Goal: Book appointment/travel/reservation

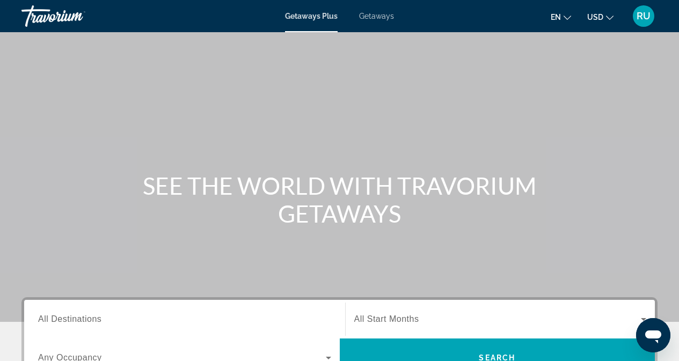
click at [375, 14] on span "Getaways" at bounding box center [376, 16] width 35 height 9
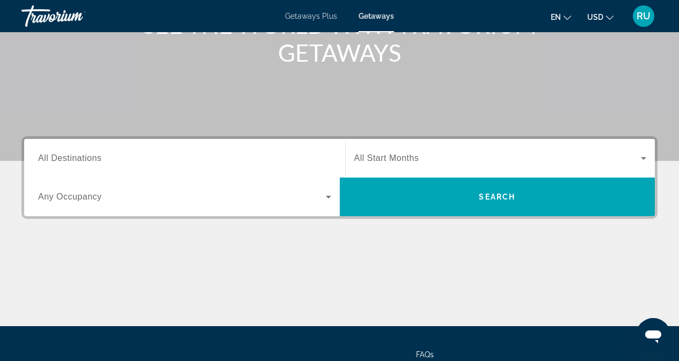
click at [148, 154] on input "Destination All Destinations" at bounding box center [184, 158] width 293 height 13
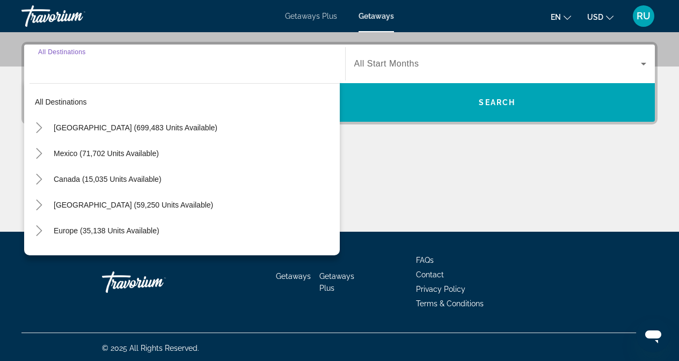
scroll to position [257, 0]
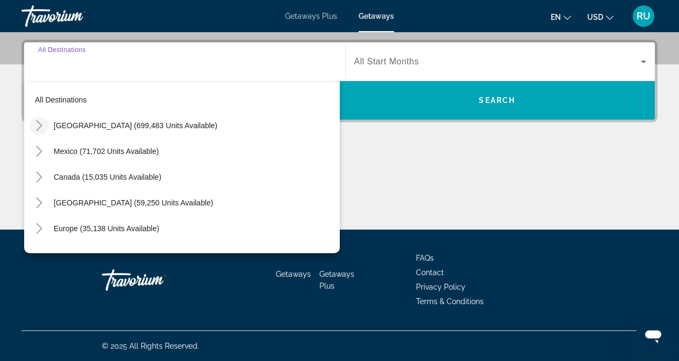
click at [40, 121] on icon "Toggle United States (699,483 units available)" at bounding box center [39, 125] width 11 height 11
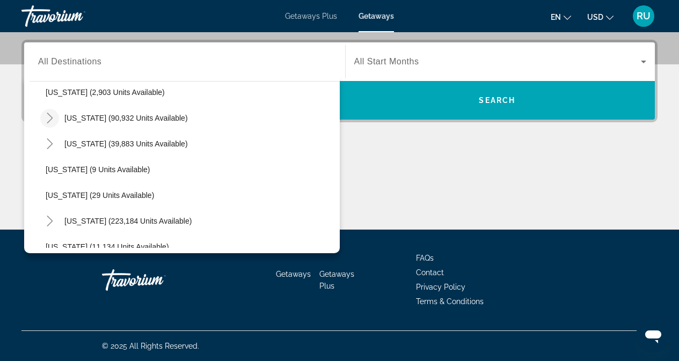
scroll to position [138, 0]
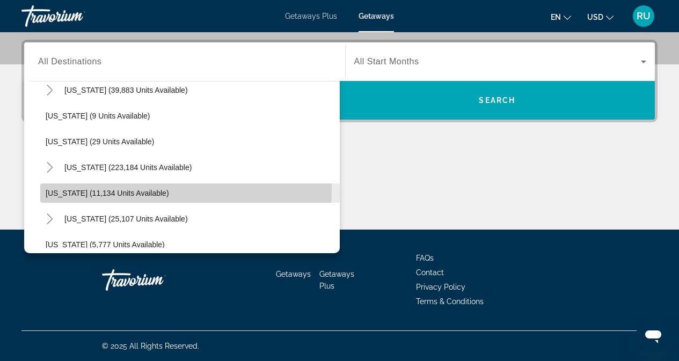
click at [90, 189] on span "[US_STATE] (11,134 units available)" at bounding box center [107, 193] width 123 height 9
type input "**********"
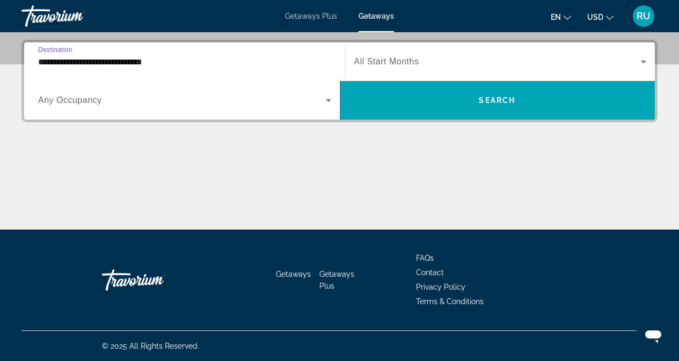
click at [293, 101] on span "Search widget" at bounding box center [182, 100] width 288 height 13
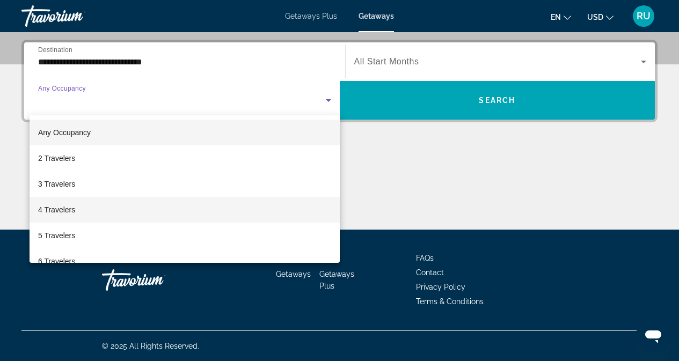
click at [69, 205] on span "4 Travelers" at bounding box center [56, 209] width 37 height 13
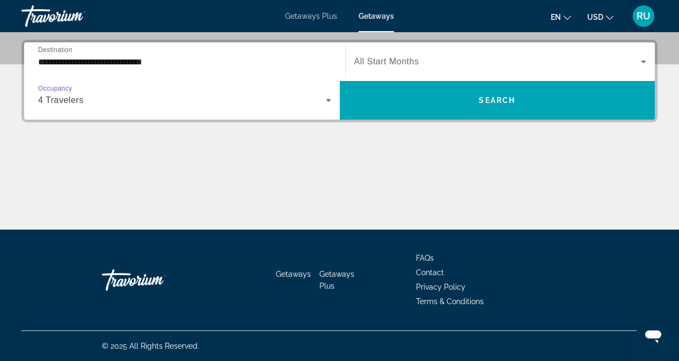
click at [485, 62] on span "Search widget" at bounding box center [497, 61] width 287 height 13
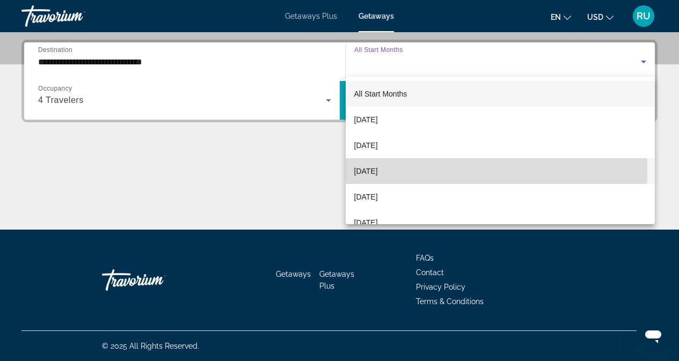
click at [378, 170] on span "[DATE]" at bounding box center [366, 171] width 24 height 13
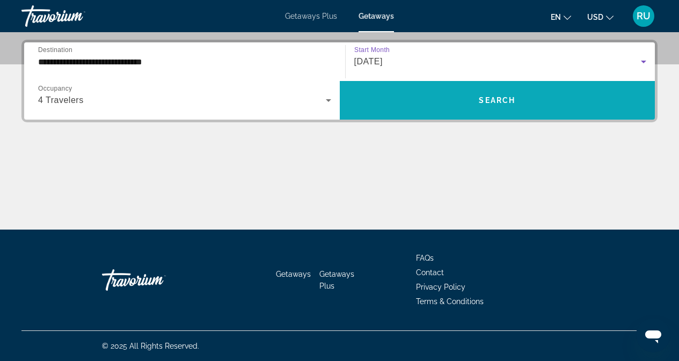
click at [500, 101] on span "Search" at bounding box center [496, 100] width 36 height 9
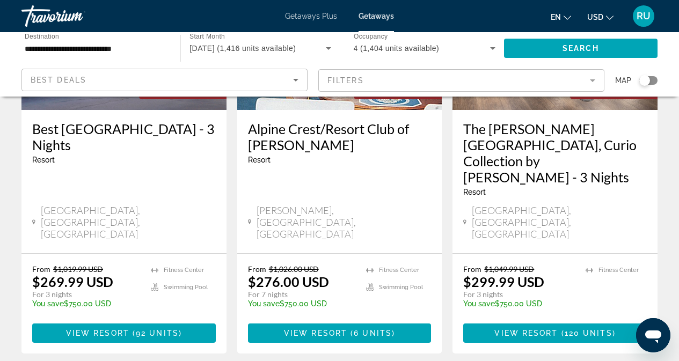
scroll to position [1448, 0]
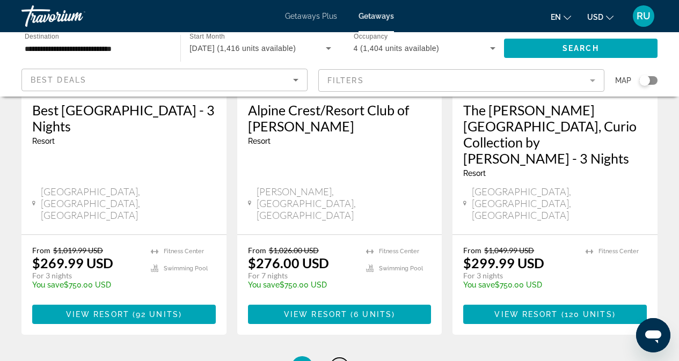
click at [342, 358] on link "page 2" at bounding box center [339, 367] width 19 height 19
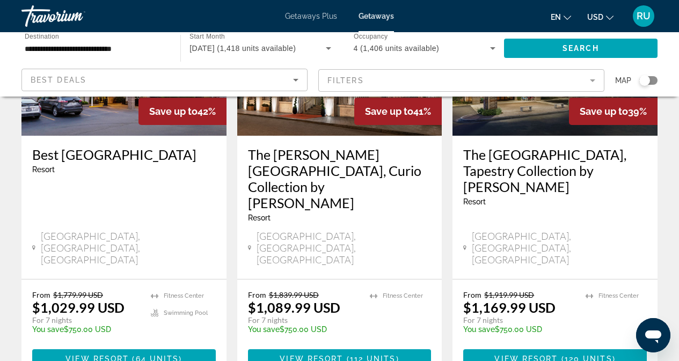
scroll to position [1448, 0]
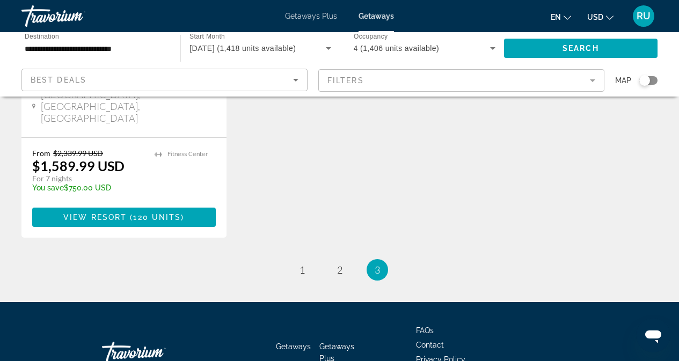
scroll to position [312, 0]
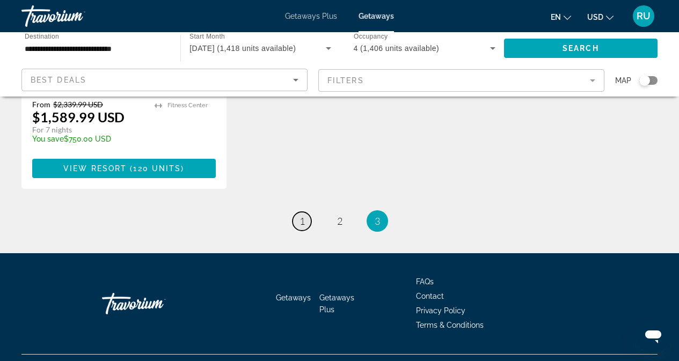
click at [305, 212] on link "page 1" at bounding box center [301, 221] width 19 height 19
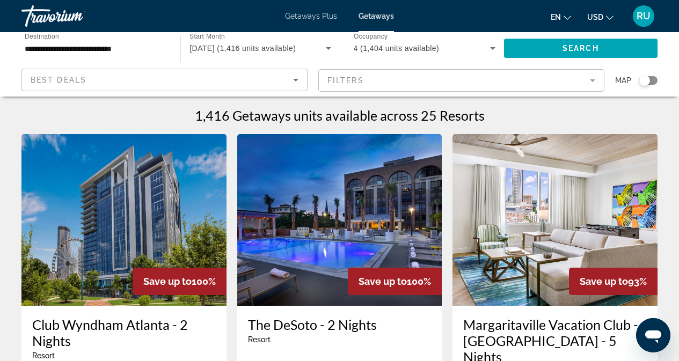
click at [565, 204] on img "Main content" at bounding box center [554, 220] width 205 height 172
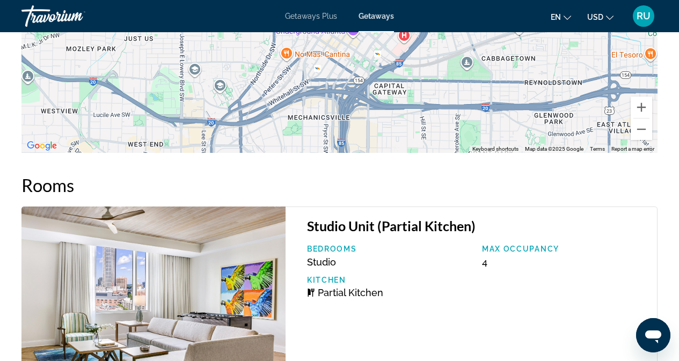
scroll to position [1799, 0]
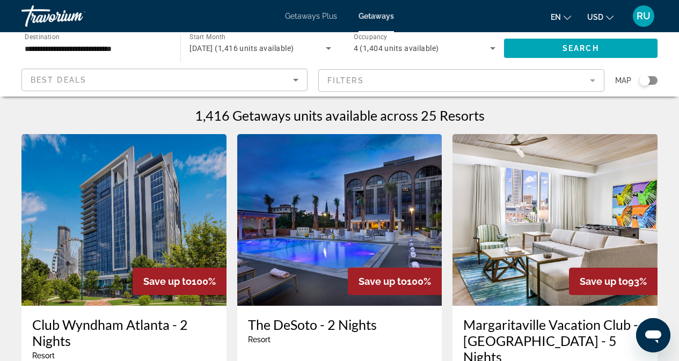
scroll to position [54, 0]
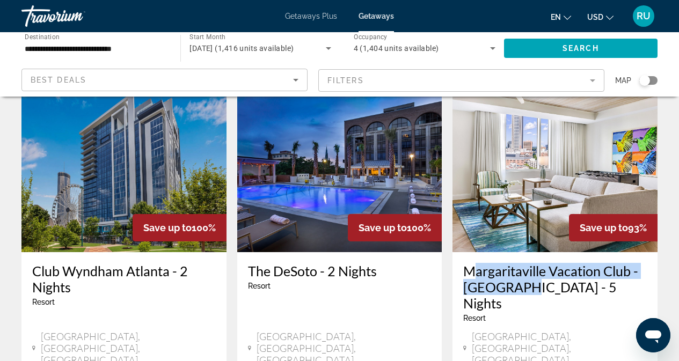
drag, startPoint x: 460, startPoint y: 269, endPoint x: 511, endPoint y: 285, distance: 52.9
click at [511, 285] on div "Margaritaville Vacation Club - [GEOGRAPHIC_DATA] - 5 Nights Resort - This is an…" at bounding box center [554, 315] width 205 height 127
copy h3 "Margaritaville Vacation Club - [GEOGRAPHIC_DATA]"
